Goal: Navigation & Orientation: Find specific page/section

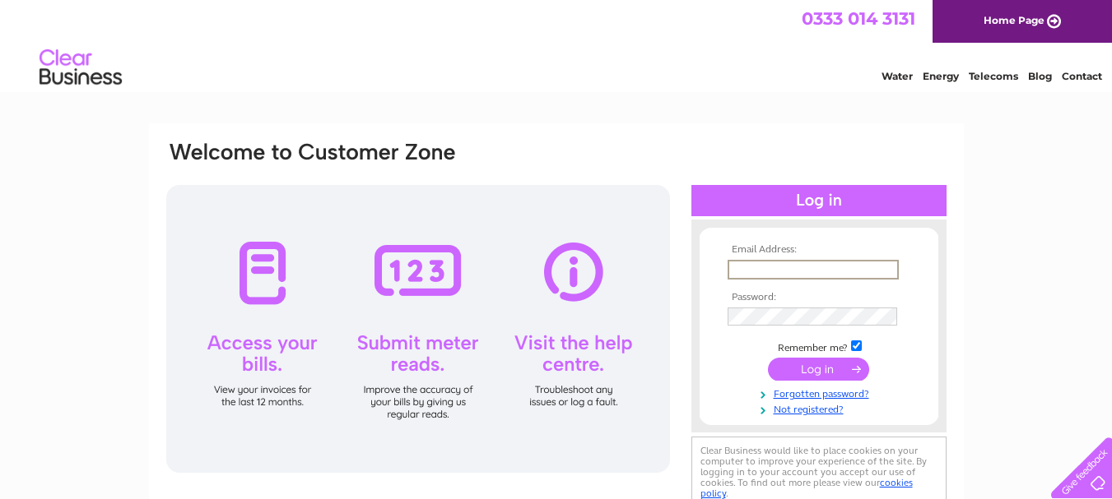
drag, startPoint x: 0, startPoint y: 0, endPoint x: 750, endPoint y: 267, distance: 796.4
click at [750, 267] on input "text" at bounding box center [812, 270] width 171 height 20
type input "[EMAIL_ADDRESS][DOMAIN_NAME]"
click at [809, 373] on input "submit" at bounding box center [818, 367] width 101 height 23
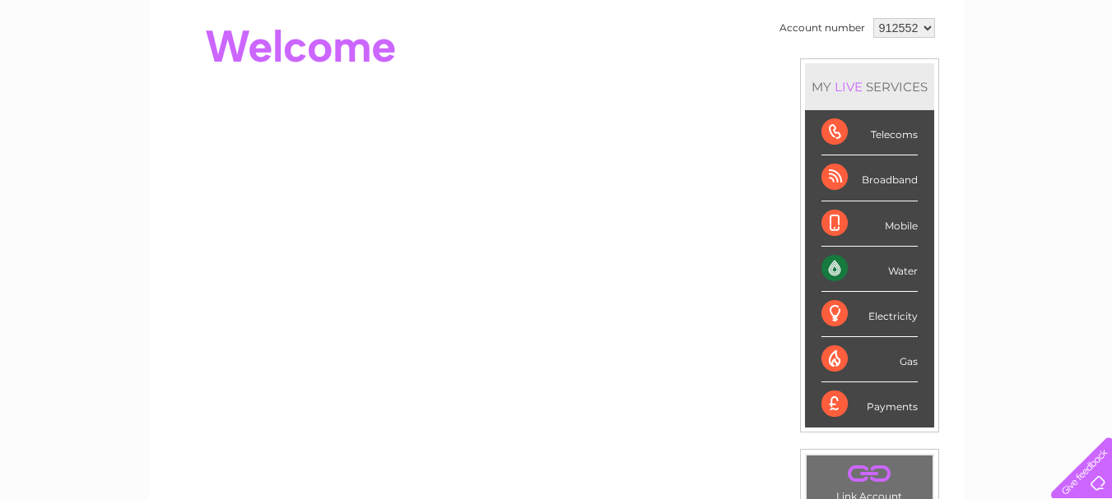
scroll to position [165, 0]
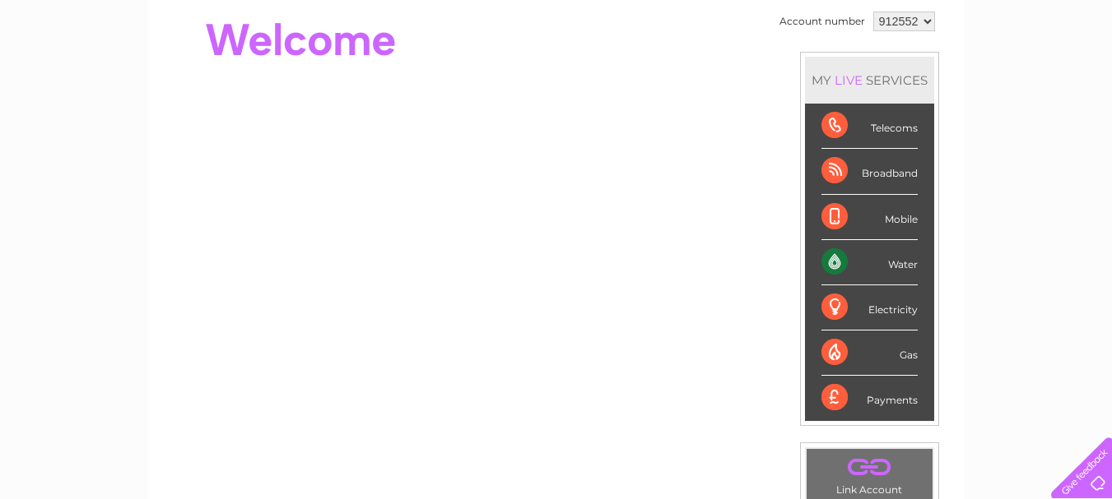
click at [838, 267] on div "Water" at bounding box center [869, 262] width 96 height 45
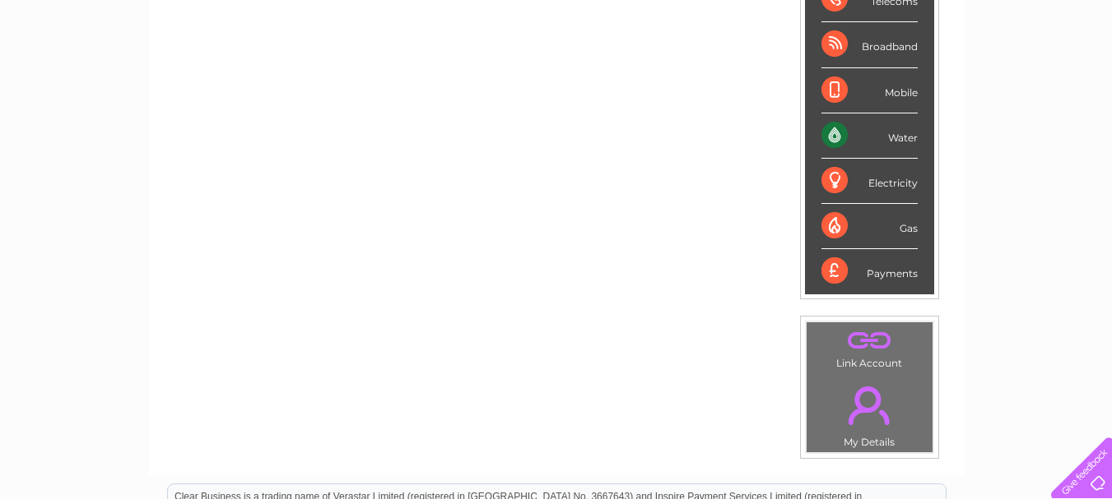
scroll to position [150, 0]
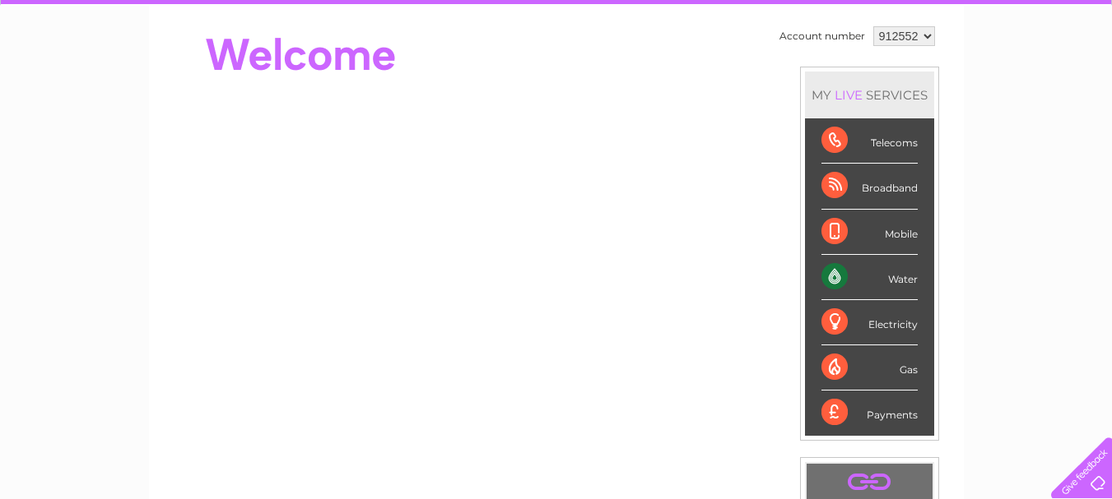
click at [899, 283] on div "Water" at bounding box center [869, 277] width 96 height 45
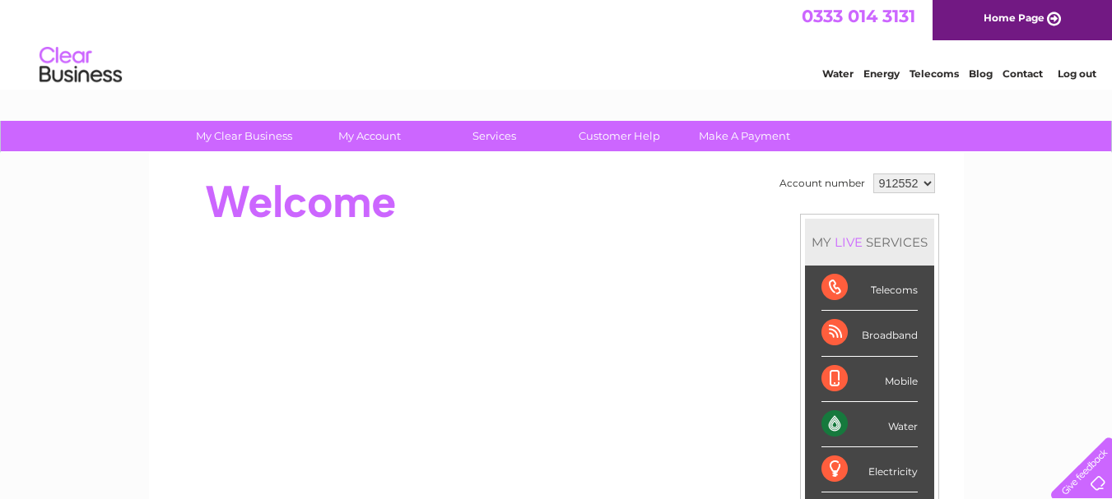
scroll to position [0, 0]
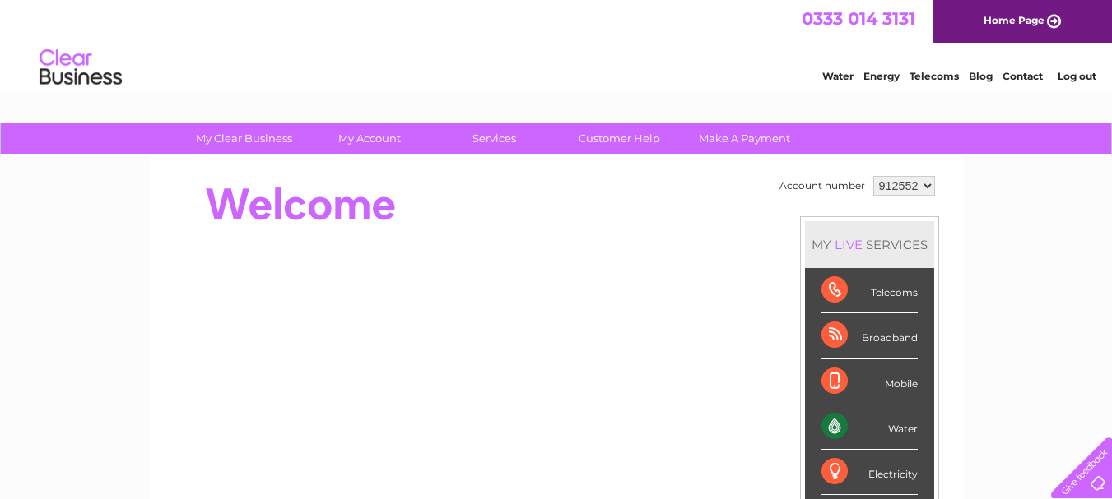
click at [835, 77] on link "Water" at bounding box center [837, 76] width 31 height 12
